Goal: Information Seeking & Learning: Find specific fact

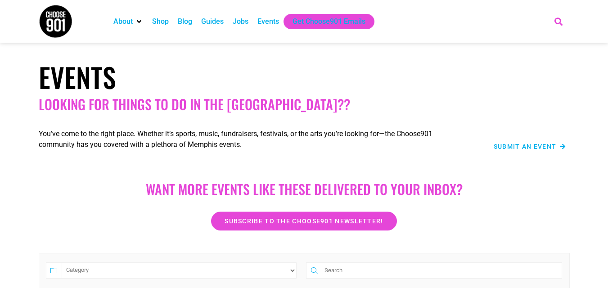
click at [557, 22] on icon "Search" at bounding box center [558, 21] width 15 height 15
paste input "Kenny Wayne Shepherd Band"
type input "Kenny Wayne Shepherd Band"
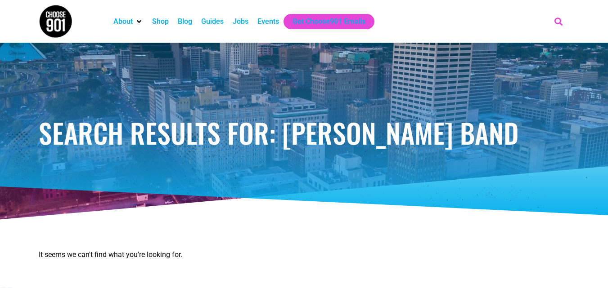
click at [556, 22] on icon "Search" at bounding box center [558, 21] width 15 height 15
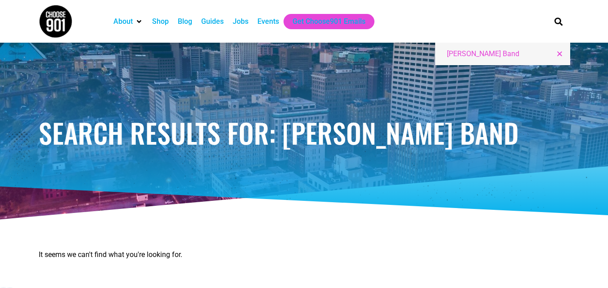
click at [462, 56] on input "Kenny Wayne Shepherd Band" at bounding box center [499, 54] width 105 height 11
paste input "Ultimate Elvis Christmas starring"
type input "Ultimate Elvis Christmas starring"
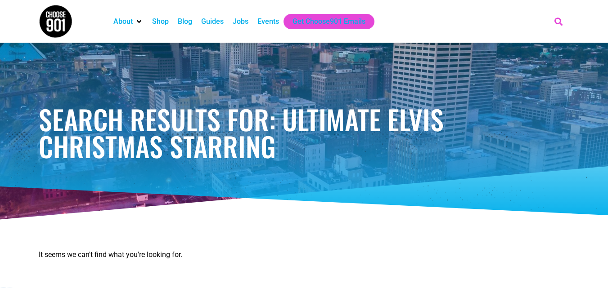
click at [559, 23] on icon "Search" at bounding box center [558, 21] width 15 height 15
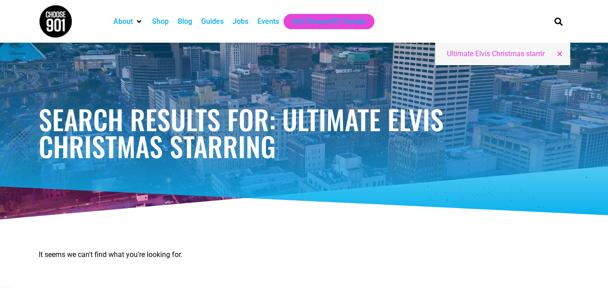
click at [501, 55] on input "Ultimate Elvis Christmas starring" at bounding box center [499, 54] width 105 height 11
paste input "Memphis Christmas Concert"
type input "Memphis Christmas Concert"
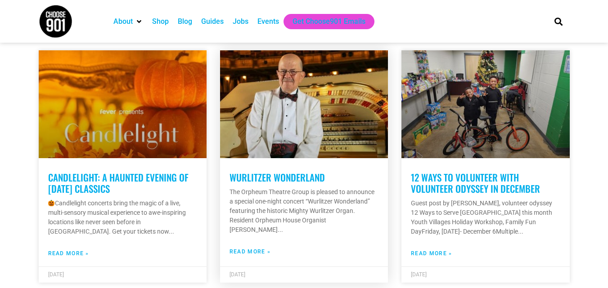
scroll to position [990, 0]
